Goal: Find specific fact: Find specific fact

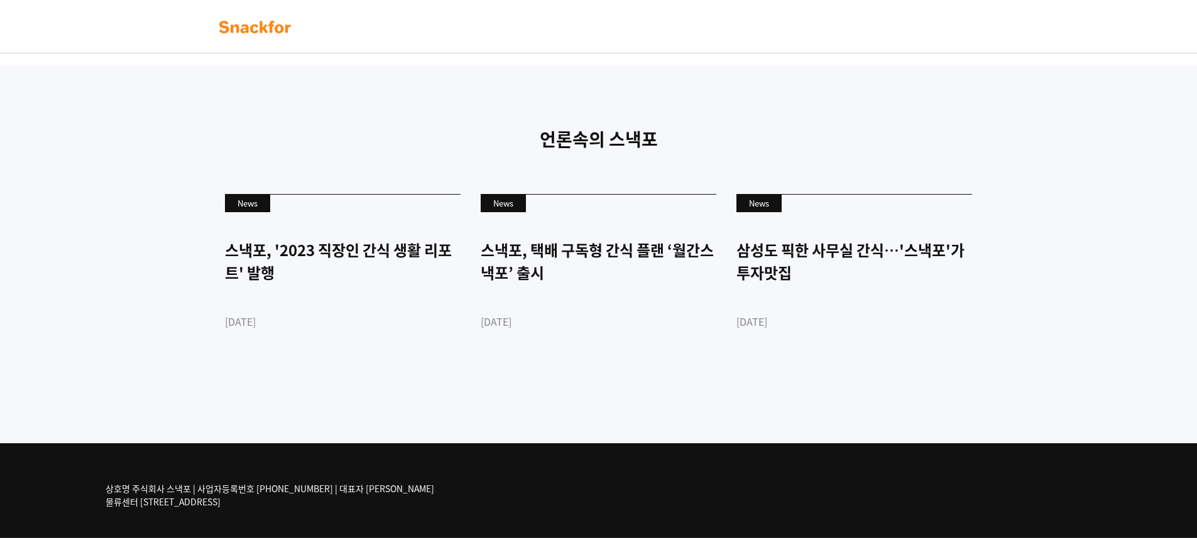
scroll to position [2993, 0]
drag, startPoint x: 258, startPoint y: 485, endPoint x: 310, endPoint y: 488, distance: 52.2
click at [310, 488] on p "상호명 주식회사 스낵포 | 사업자등록번호 [PHONE_NUMBER] | 대표자 [PERSON_NAME] 물류센터 [STREET_ADDRESS]" at bounding box center [270, 496] width 329 height 26
click at [310, 489] on p "상호명 주식회사 스낵포 | 사업자등록번호 [PHONE_NUMBER] | 대표자 [PERSON_NAME] 물류센터 [STREET_ADDRESS]" at bounding box center [270, 496] width 329 height 26
copy p "[PHONE_NUMBER]"
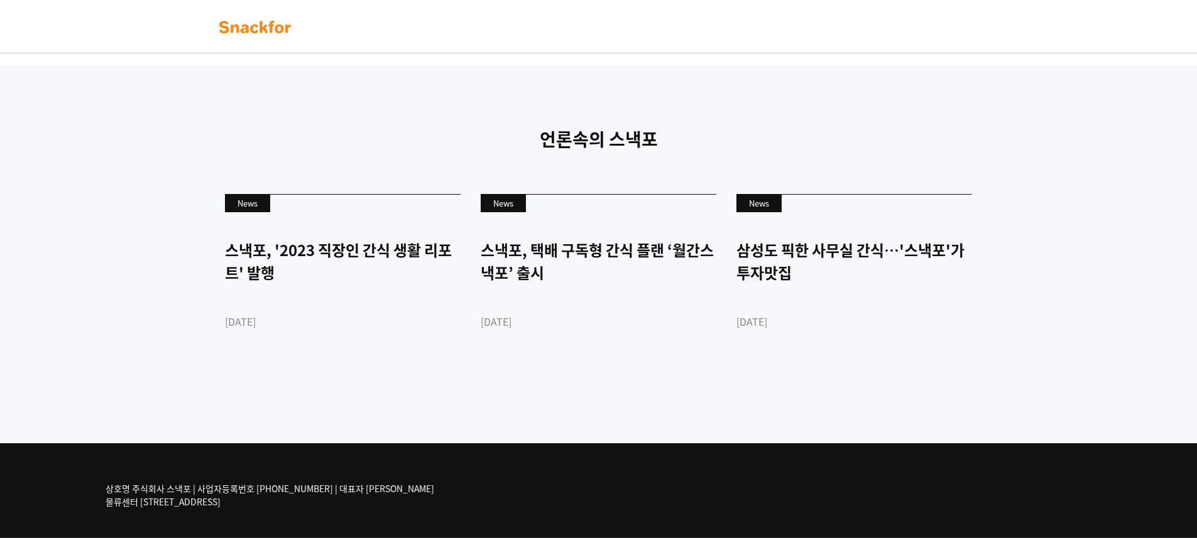
scroll to position [2993, 0]
drag, startPoint x: 312, startPoint y: 491, endPoint x: 259, endPoint y: 489, distance: 53.4
click at [259, 489] on p "상호명 주식회사 스낵포 | 사업자등록번호 [PHONE_NUMBER] | 대표자 [PERSON_NAME] 물류센터 [STREET_ADDRESS]" at bounding box center [270, 496] width 329 height 26
copy p "[PHONE_NUMBER]"
